Goal: Task Accomplishment & Management: Manage account settings

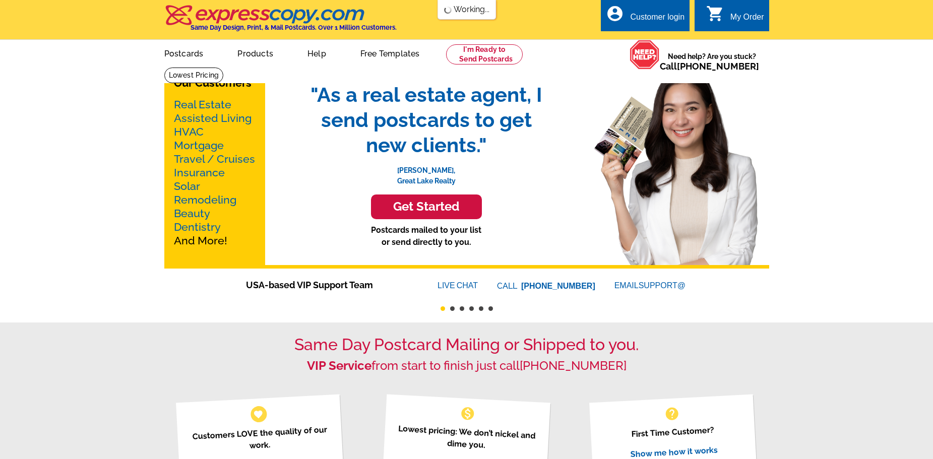
click at [651, 20] on div "Customer login" at bounding box center [657, 20] width 54 height 14
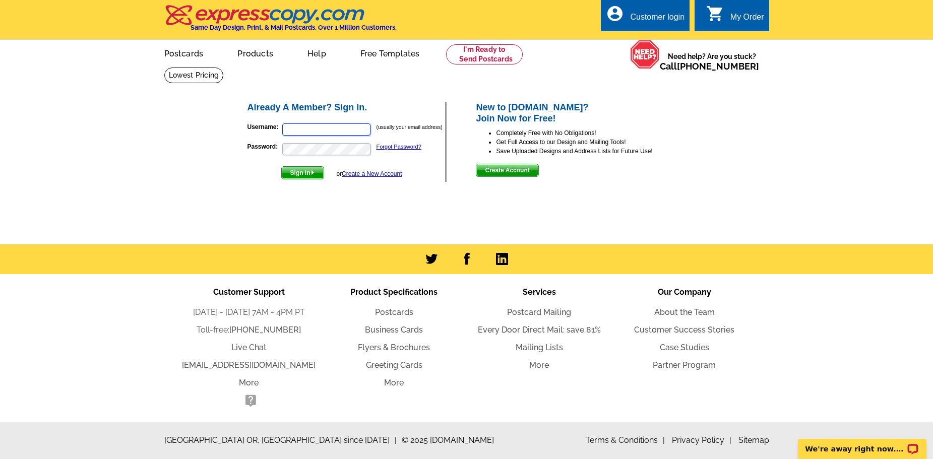
click at [292, 134] on input "Username:" at bounding box center [326, 130] width 88 height 12
click at [324, 129] on input "wesleyl" at bounding box center [326, 130] width 88 height 12
type input "wesleyl@johnlscott.com"
click at [315, 179] on span "Sign In" at bounding box center [303, 173] width 42 height 12
